Goal: Answer question/provide support: Ask a question

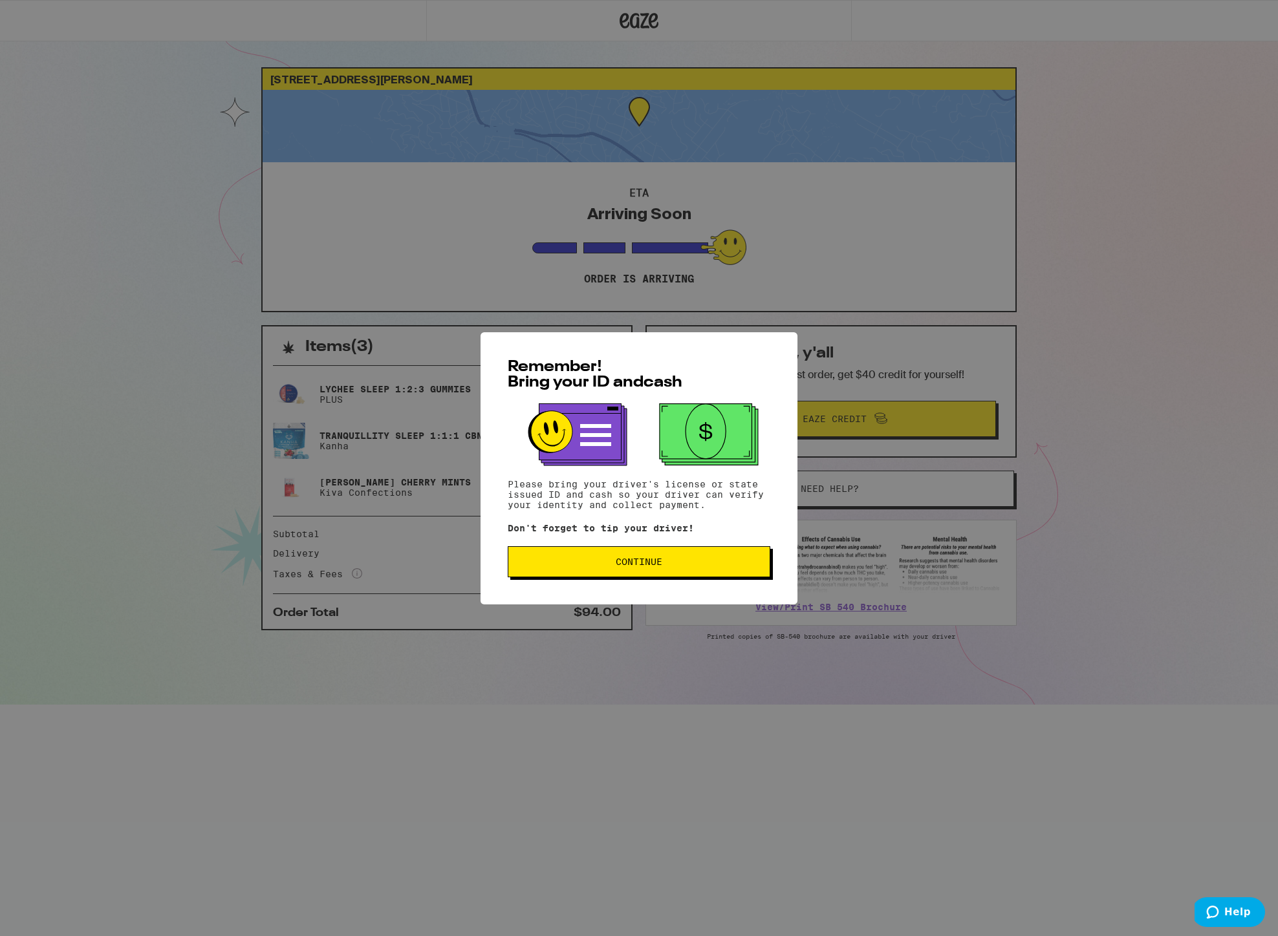
click at [1044, 317] on div "Remember! Bring your ID and cash Please bring your driver's license or state is…" at bounding box center [639, 468] width 1278 height 936
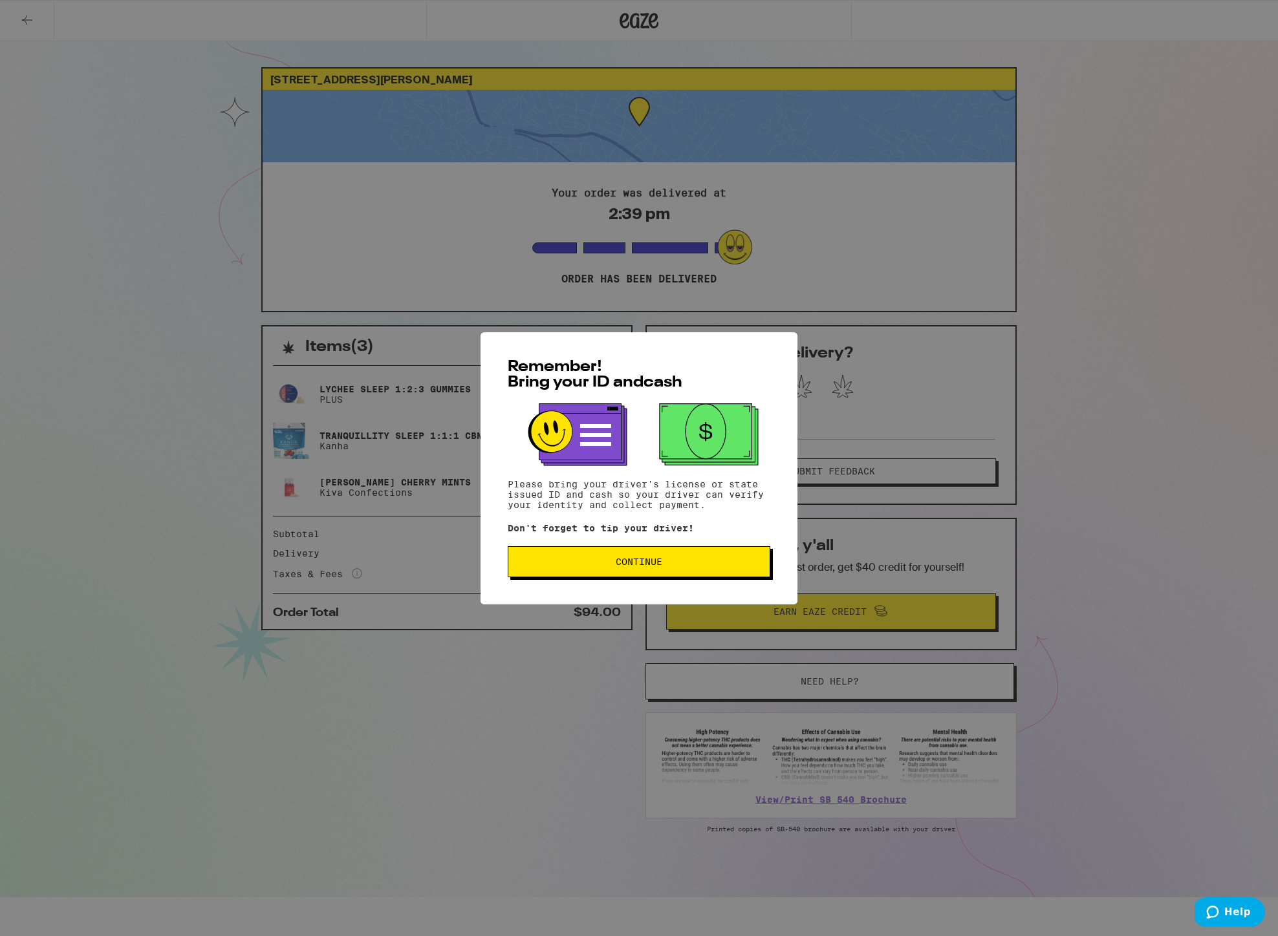
click at [646, 566] on span "Continue" at bounding box center [638, 561] width 47 height 9
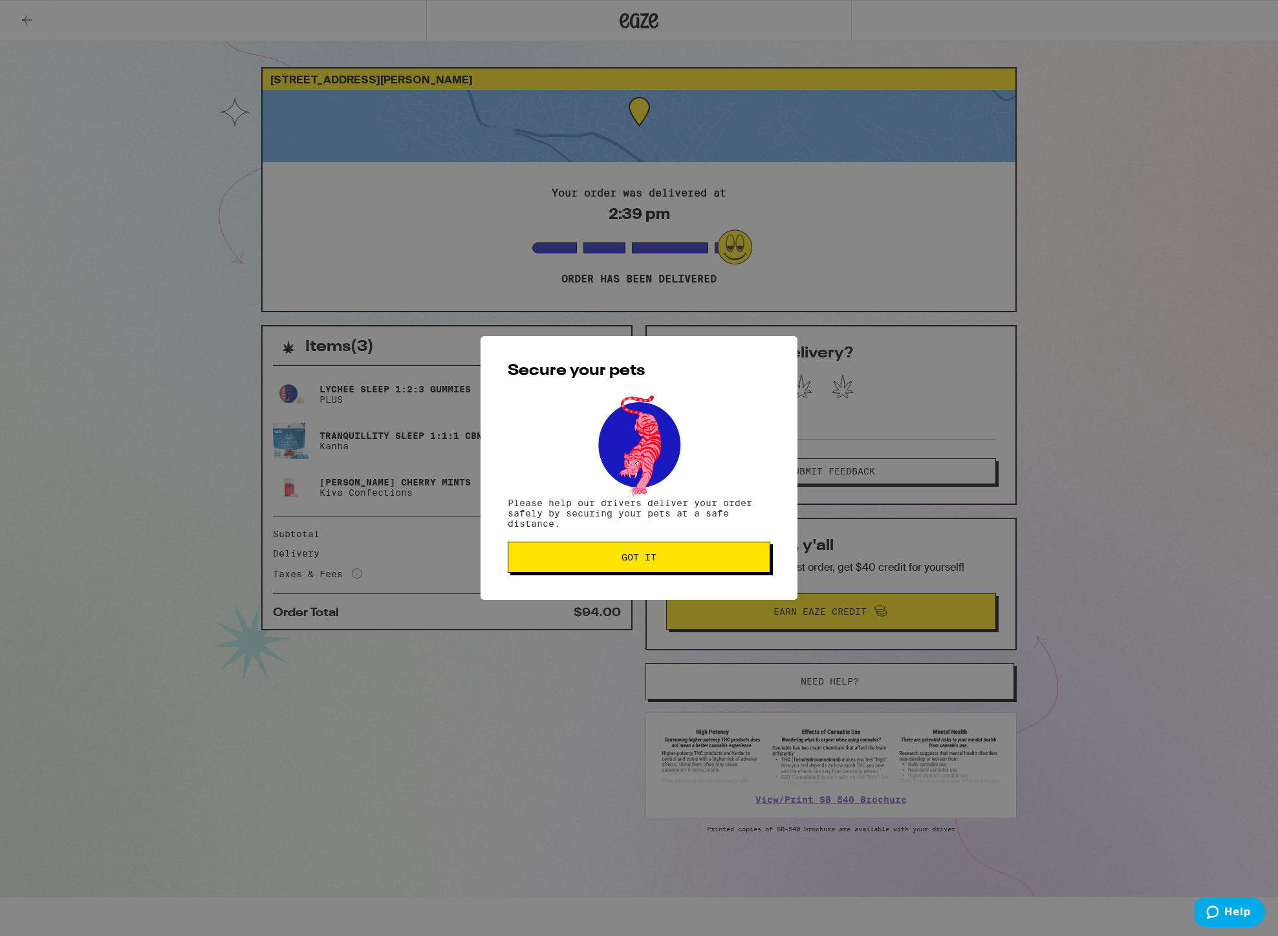
click at [648, 554] on span "Got it" at bounding box center [638, 557] width 35 height 9
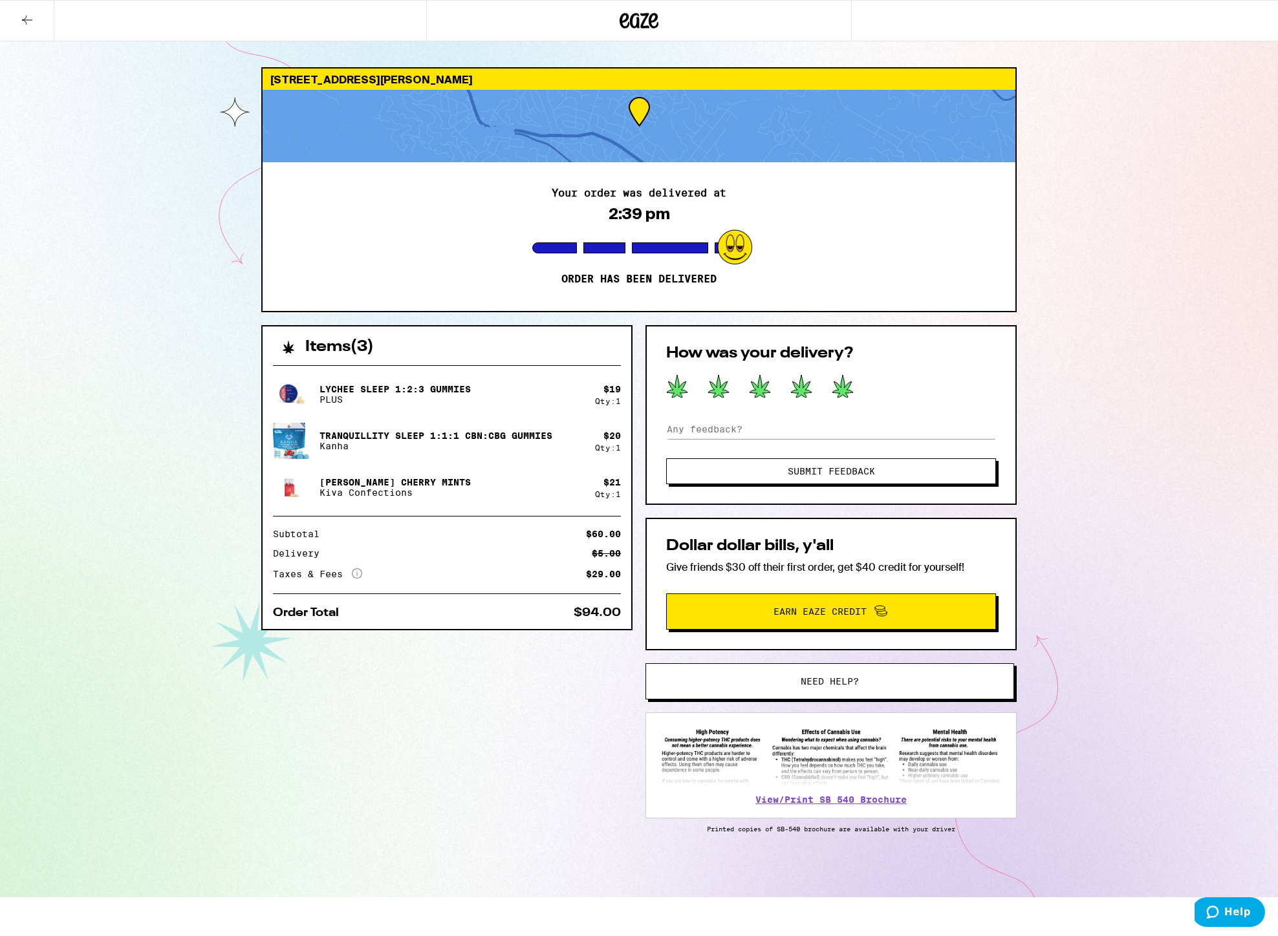
click at [844, 391] on icon at bounding box center [842, 386] width 21 height 23
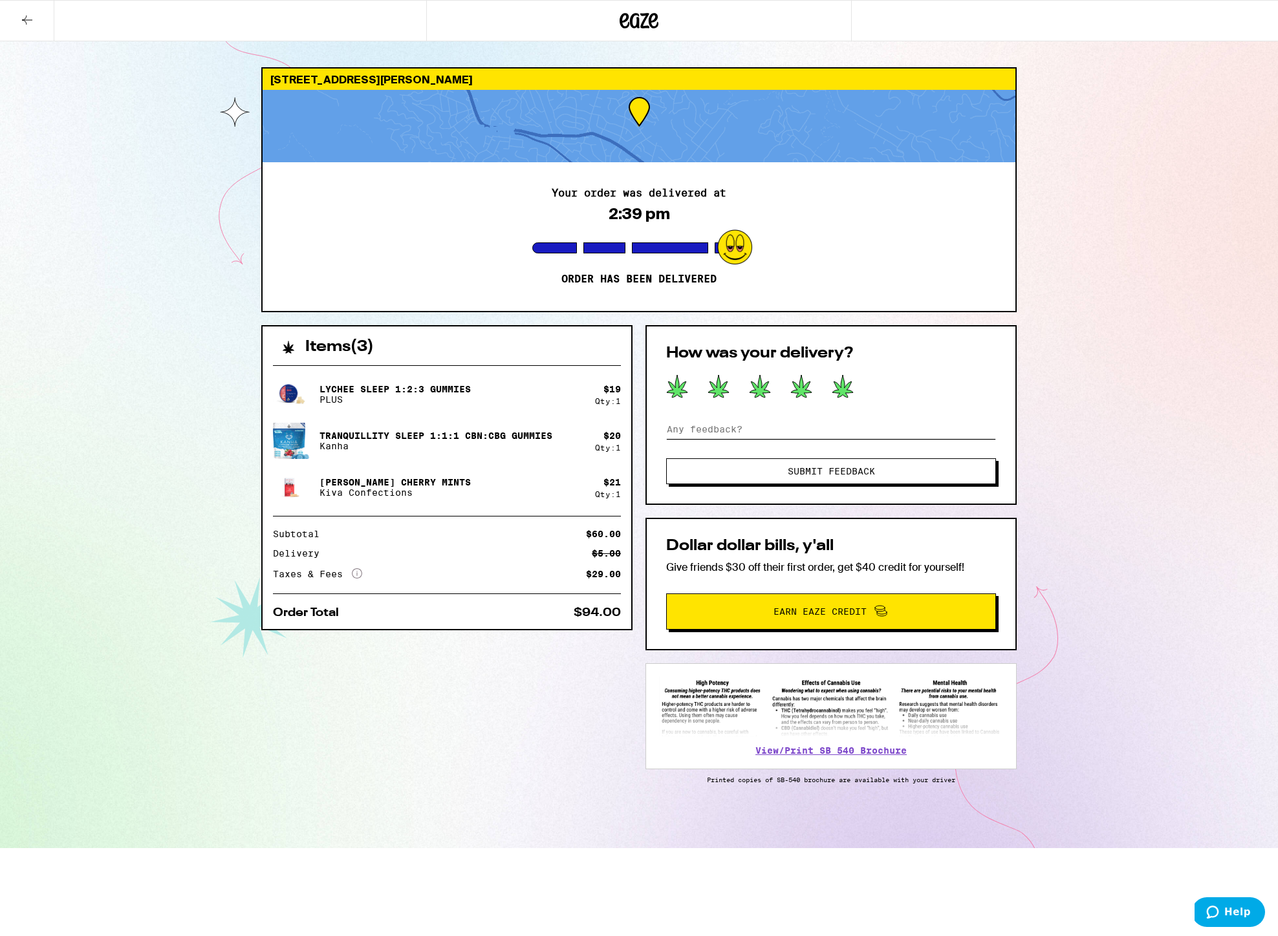
click at [683, 431] on input at bounding box center [831, 429] width 330 height 19
click at [961, 431] on input "Great ... Any way to give drive more money? I realized I wood like to give hime…" at bounding box center [831, 429] width 330 height 19
click at [957, 431] on input "Great ... Any way to give drive more money? I realized I wood like to give hime…" at bounding box center [831, 429] width 330 height 19
type input "Great ... Any way to give drive more money? I realized I wood like to give him …"
click at [850, 475] on span "Submit Feedback" at bounding box center [830, 471] width 87 height 9
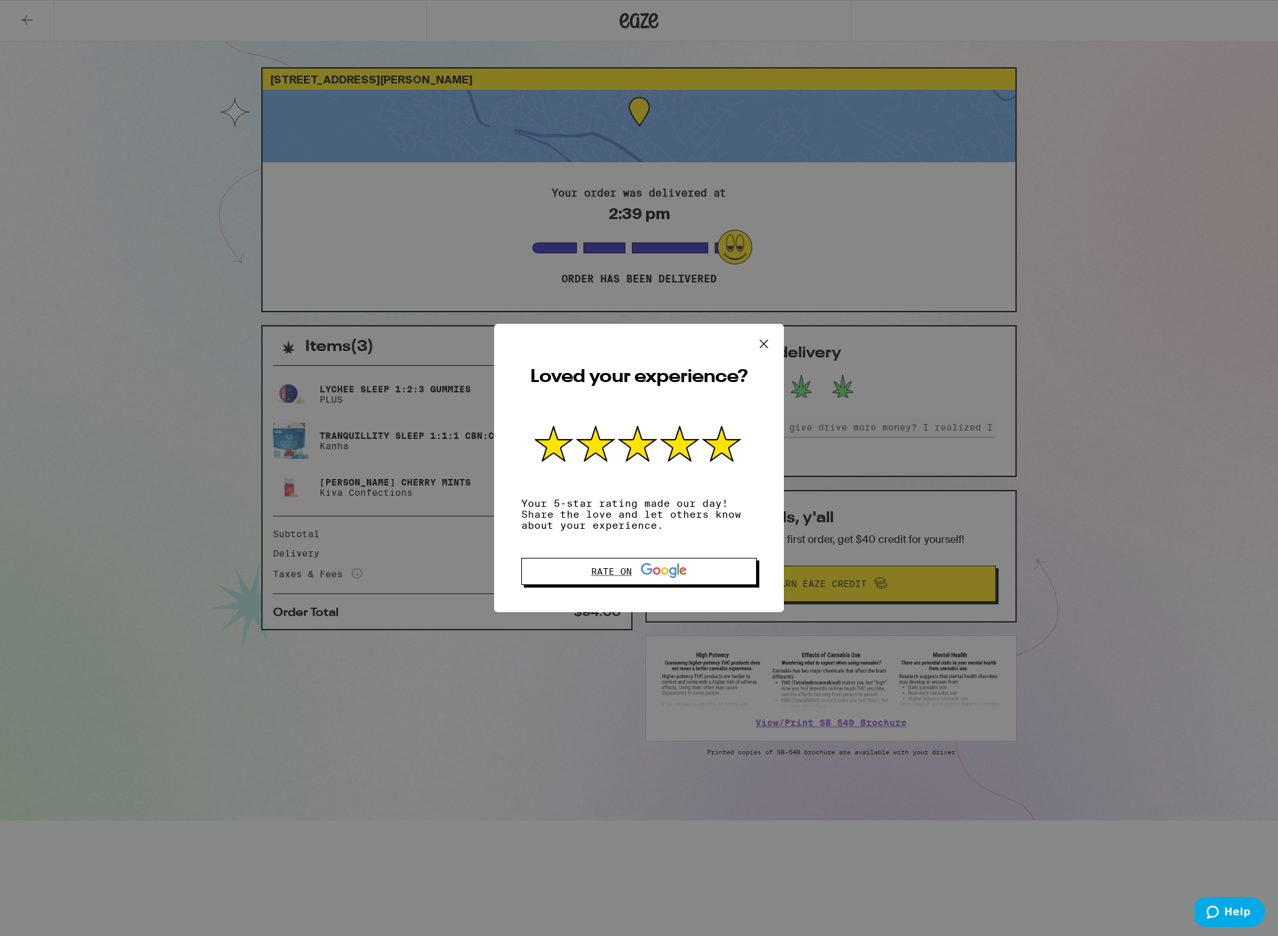
click at [757, 339] on icon at bounding box center [763, 343] width 19 height 19
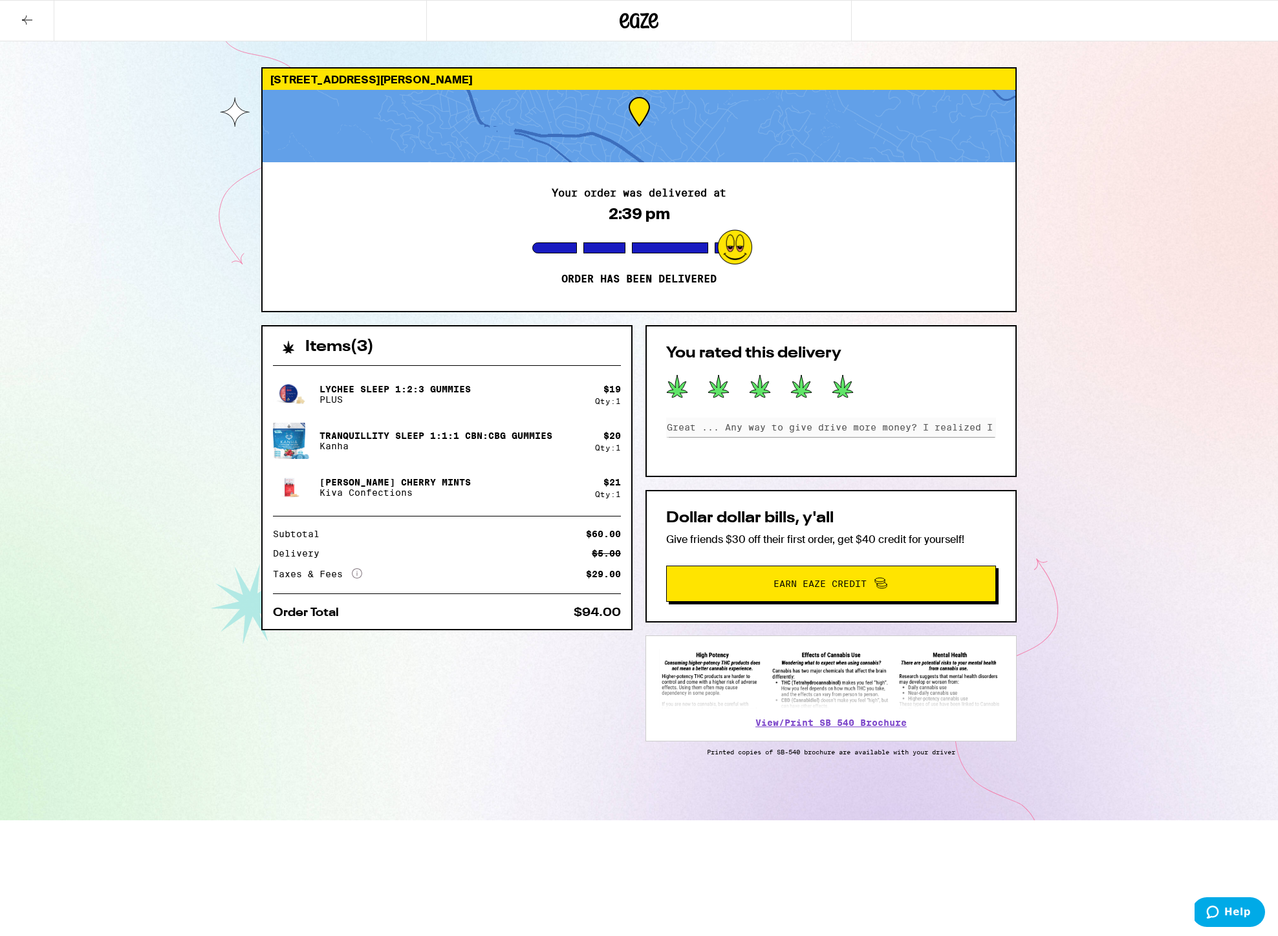
click at [1096, 438] on div "[STREET_ADDRESS][PERSON_NAME] Your order was delivered at 2:39 pm Order has bee…" at bounding box center [639, 410] width 1278 height 820
click at [1235, 907] on span "Help" at bounding box center [1237, 912] width 27 height 12
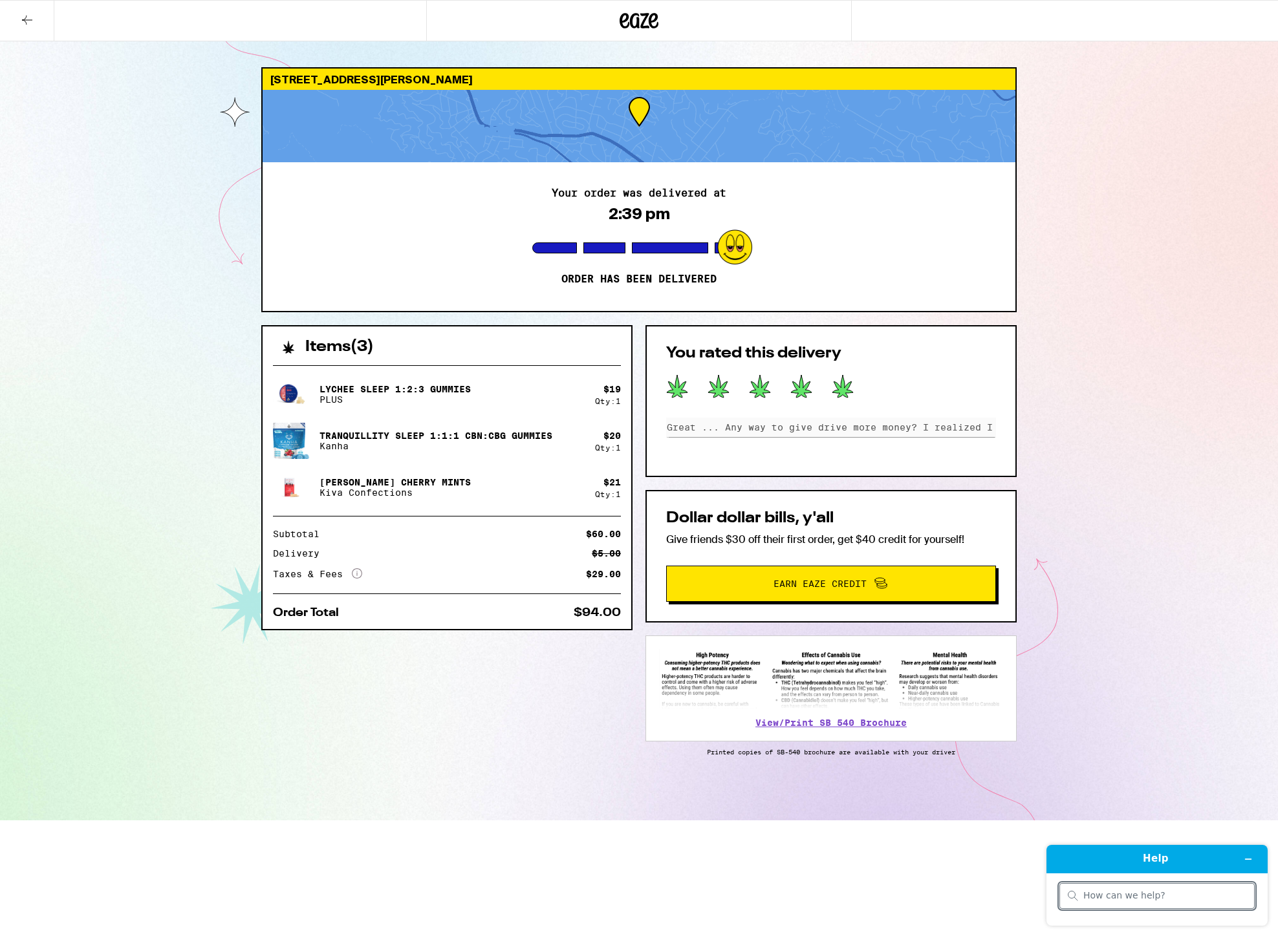
click at [1151, 895] on input "search" at bounding box center [1164, 896] width 163 height 12
drag, startPoint x: 1111, startPoint y: 896, endPoint x: 1052, endPoint y: 897, distance: 58.8
click at [1038, 895] on div "Help Any way to give drive more money? I realized I wood like to give him more …" at bounding box center [1157, 886] width 242 height 102
click at [1166, 895] on input "Any way to give drive more money? I realized I wood like to give him more money" at bounding box center [1151, 897] width 137 height 12
click at [1169, 897] on input "Any way to give drive more money? I realized I wood like to give him more money" at bounding box center [1151, 897] width 137 height 12
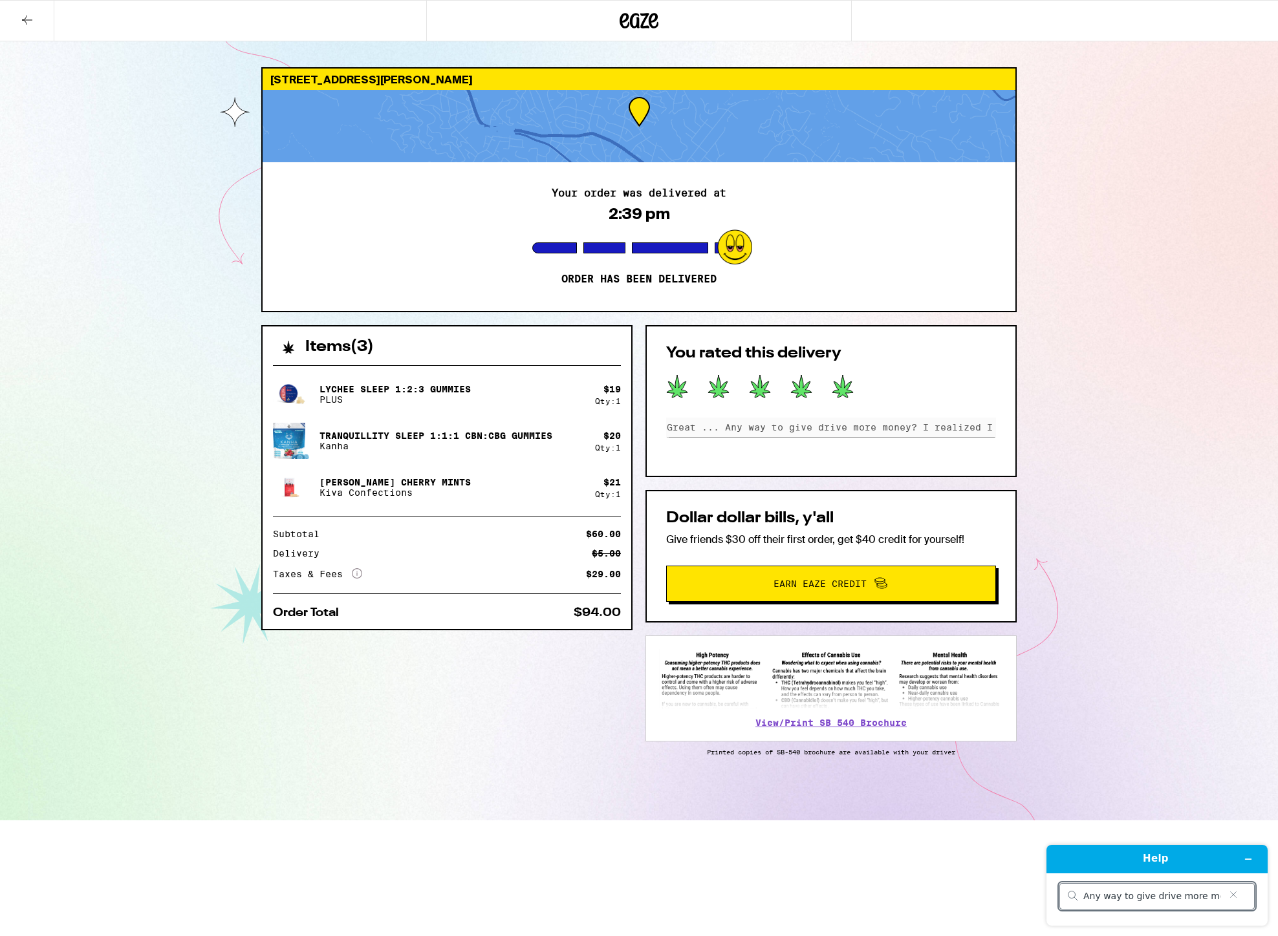
type input "Any way to give driver more money? I realized I wood like to give him more money"
click at [1186, 891] on input "Any way to give driver more money? I realized I wood like to give him more money" at bounding box center [1151, 897] width 137 height 12
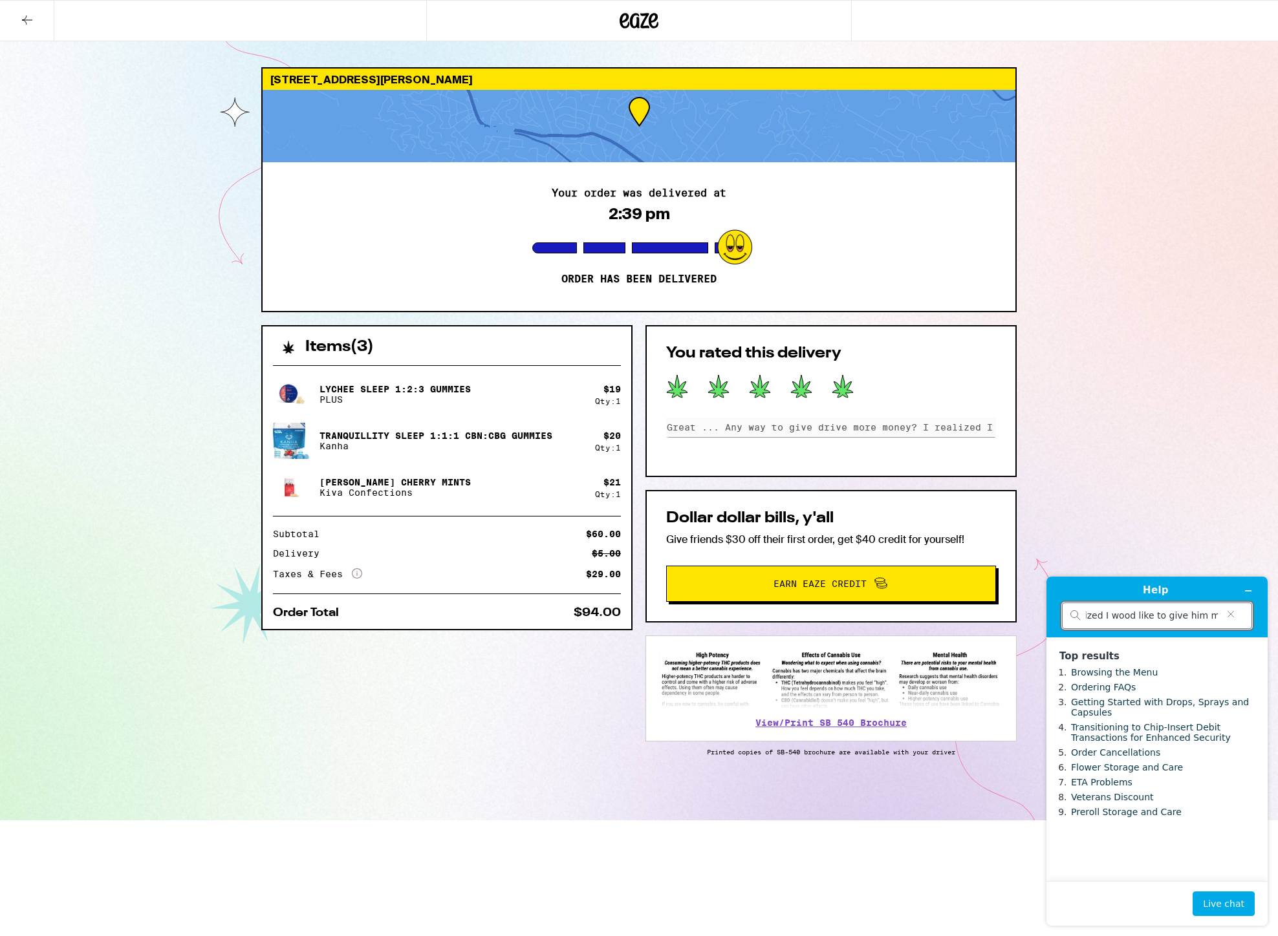
click at [1167, 618] on input "Any way to give driver more money? I realized I wood like to give him more money" at bounding box center [1152, 616] width 132 height 12
click at [1234, 897] on button "Live chat" at bounding box center [1223, 904] width 62 height 25
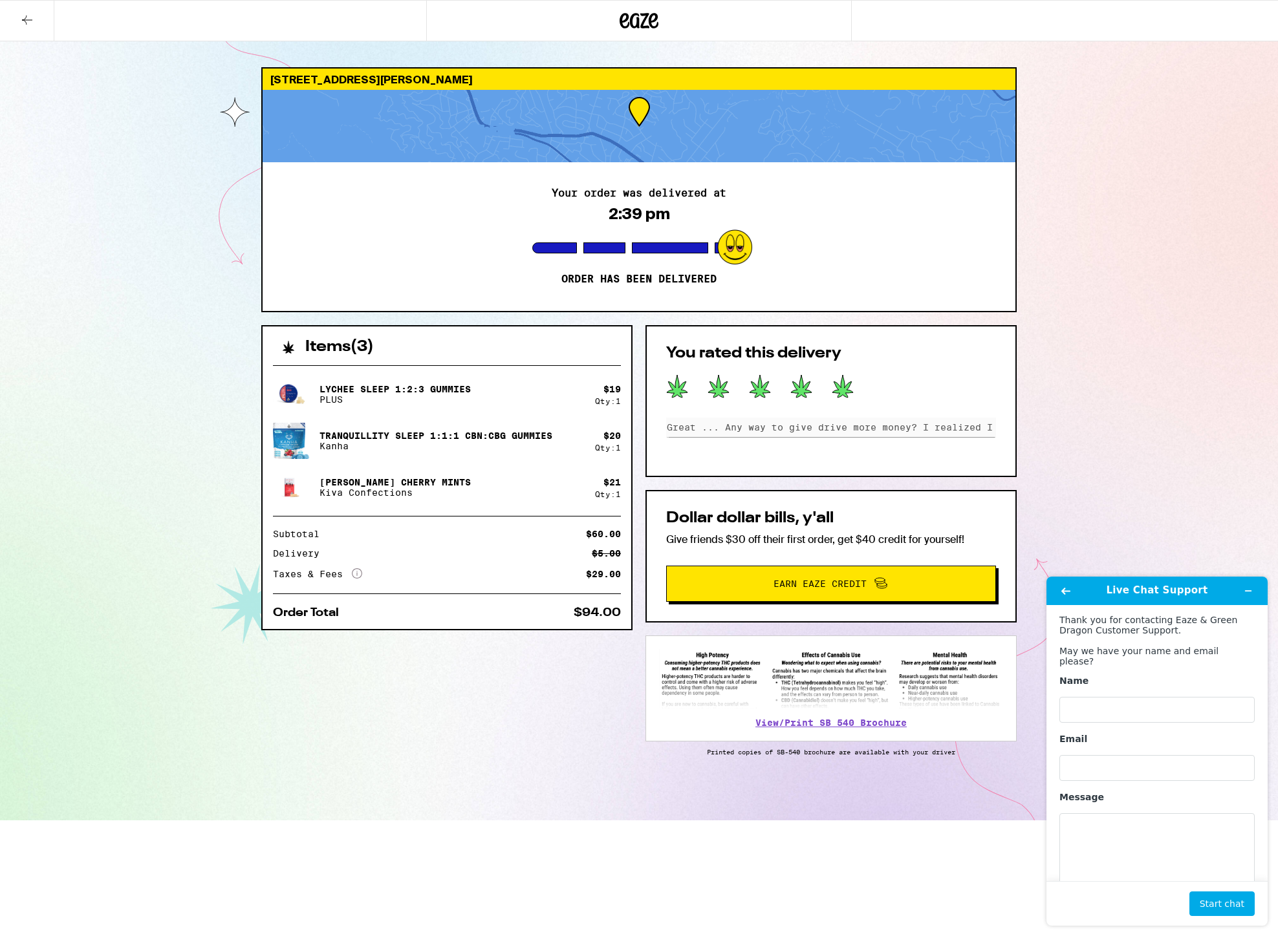
type input "[EMAIL_ADDRESS][DOMAIN_NAME]"
drag, startPoint x: 1106, startPoint y: 724, endPoint x: 1097, endPoint y: 715, distance: 12.4
click at [1104, 722] on div "Name Email [EMAIL_ADDRESS][DOMAIN_NAME] Message" at bounding box center [1156, 780] width 195 height 211
type input "[PERSON_NAME]"
click at [1087, 820] on textarea "Message" at bounding box center [1156, 849] width 195 height 72
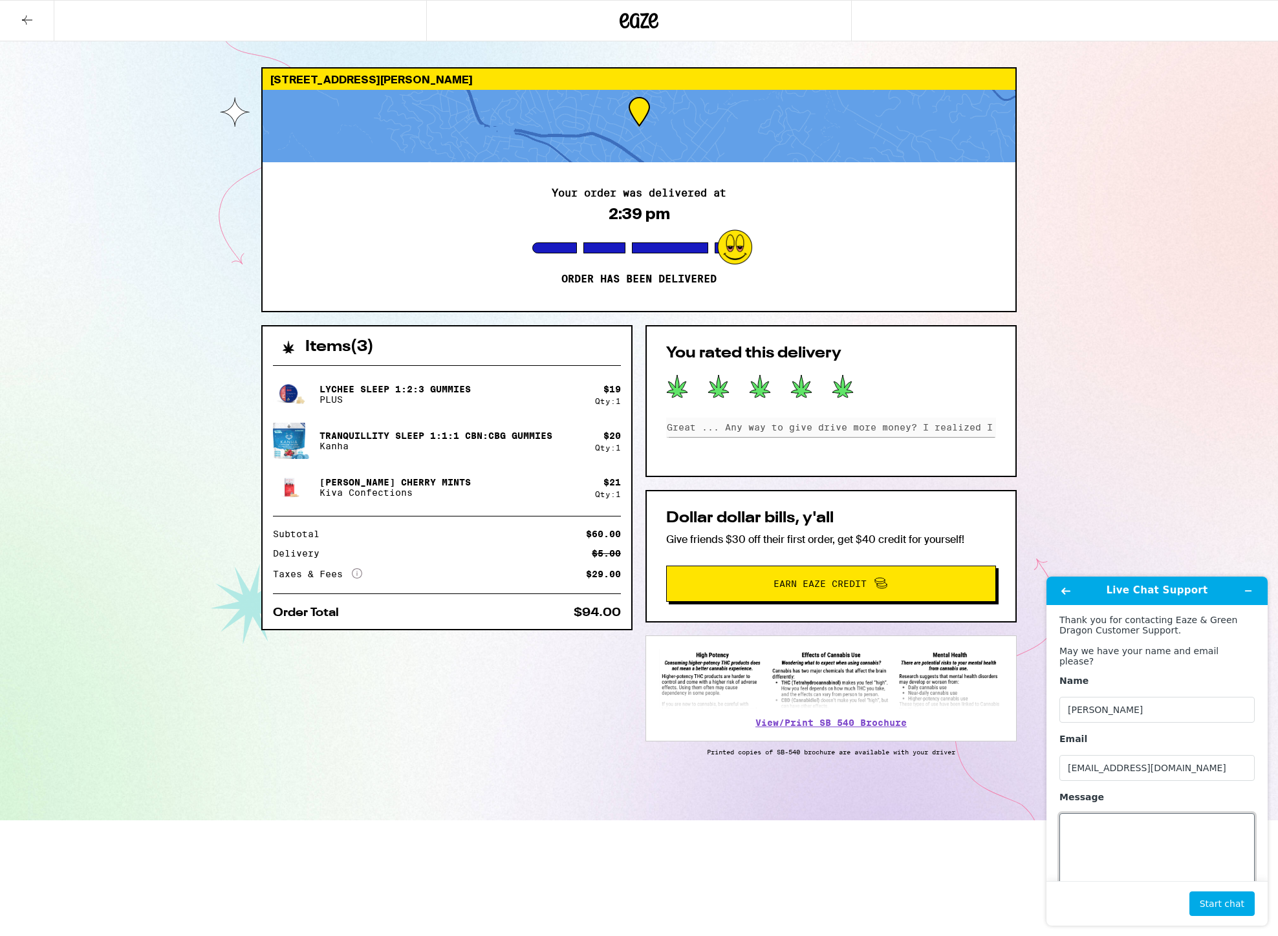
paste textarea "Any way to give driver more money? I realized I wood like to give him more money"
type textarea "Any way to give driver more money? I realized I wood like to give him more money"
click at [1222, 901] on button "Start chat" at bounding box center [1221, 904] width 65 height 25
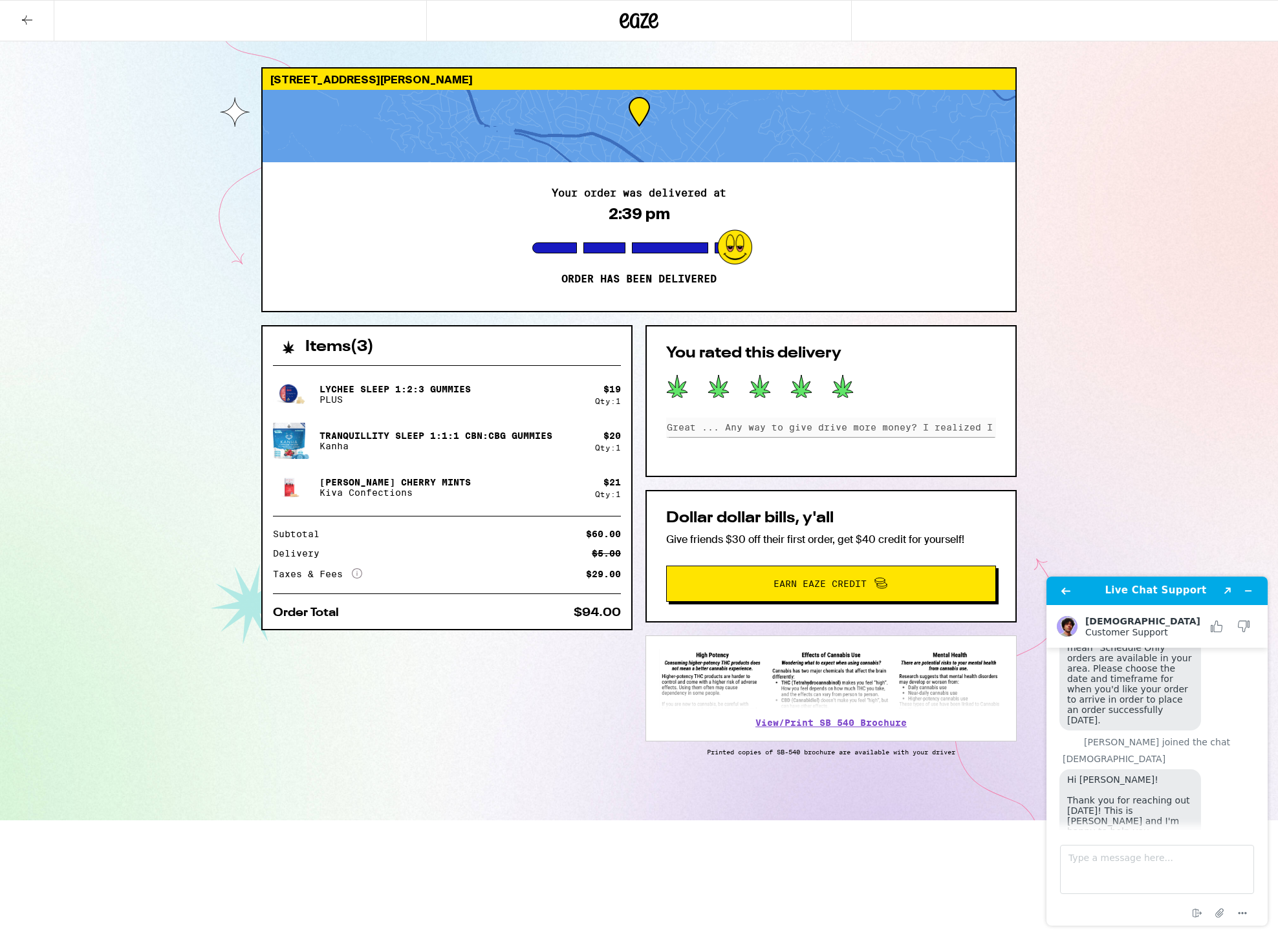
scroll to position [121, 0]
click at [1124, 855] on textarea "Type a message here..." at bounding box center [1157, 869] width 194 height 49
paste textarea "Any way to give driver more money? I realized I wood like to give him more money"
type textarea "Any way to give driver more money? I realized I wood like to give him more money"
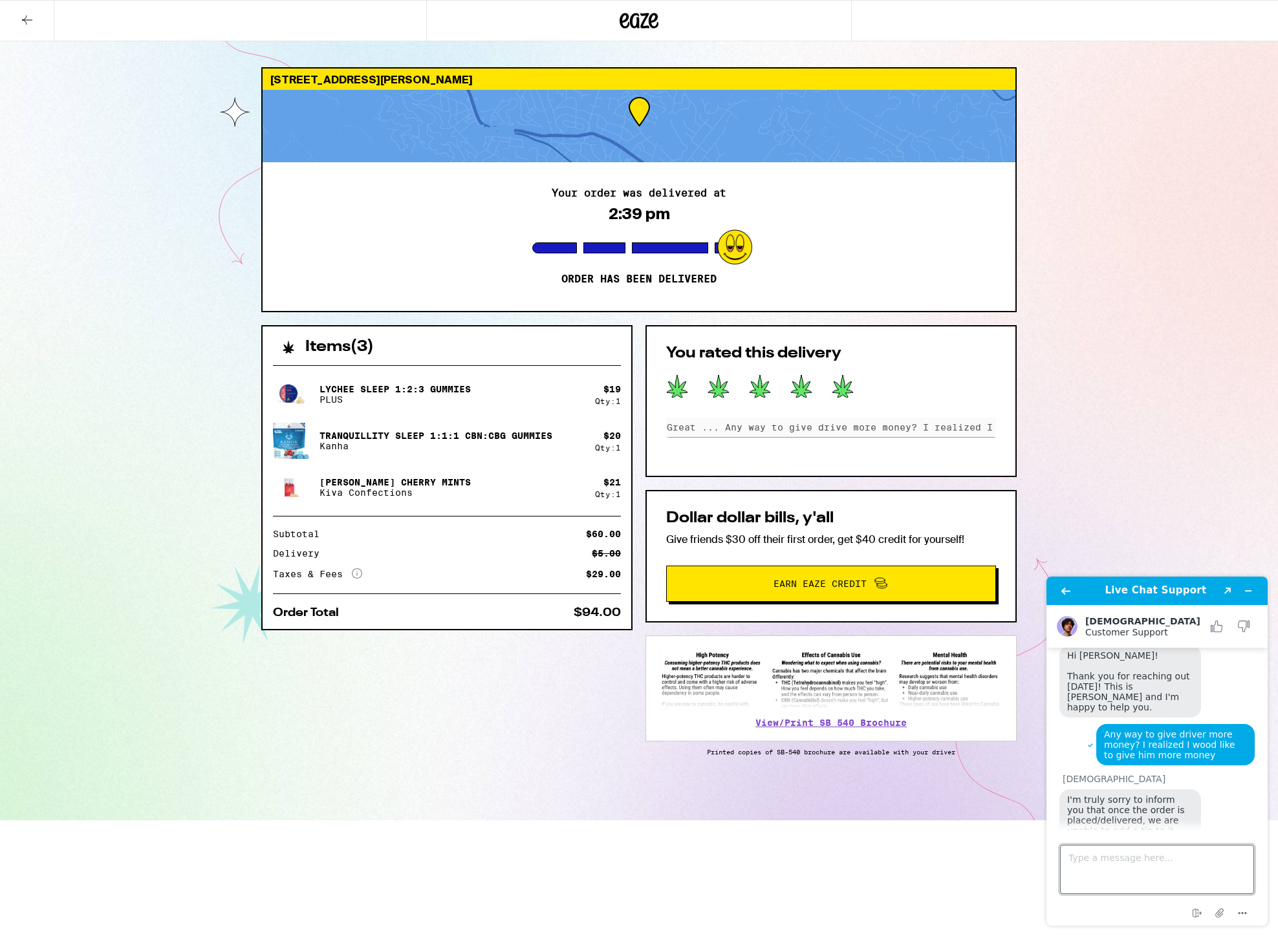
scroll to position [0, 0]
